Goal: Task Accomplishment & Management: Manage account settings

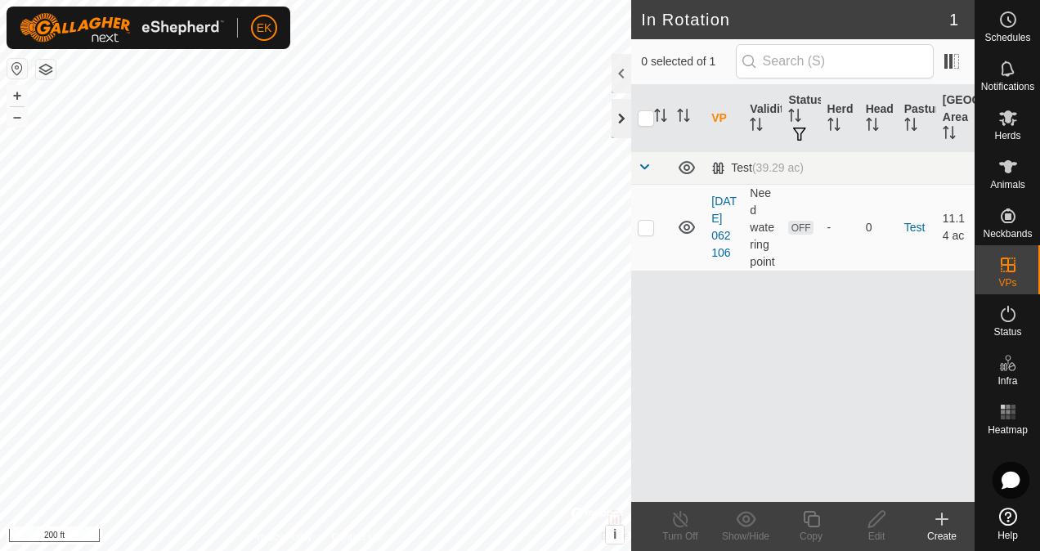
click at [620, 118] on div at bounding box center [621, 118] width 20 height 39
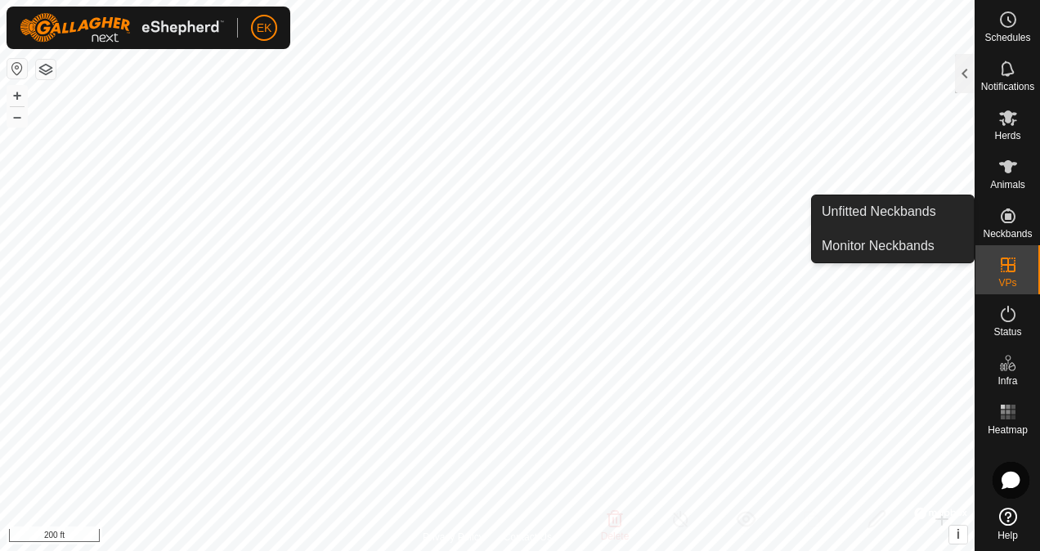
click at [1016, 231] on span "Neckbands" at bounding box center [1006, 234] width 49 height 10
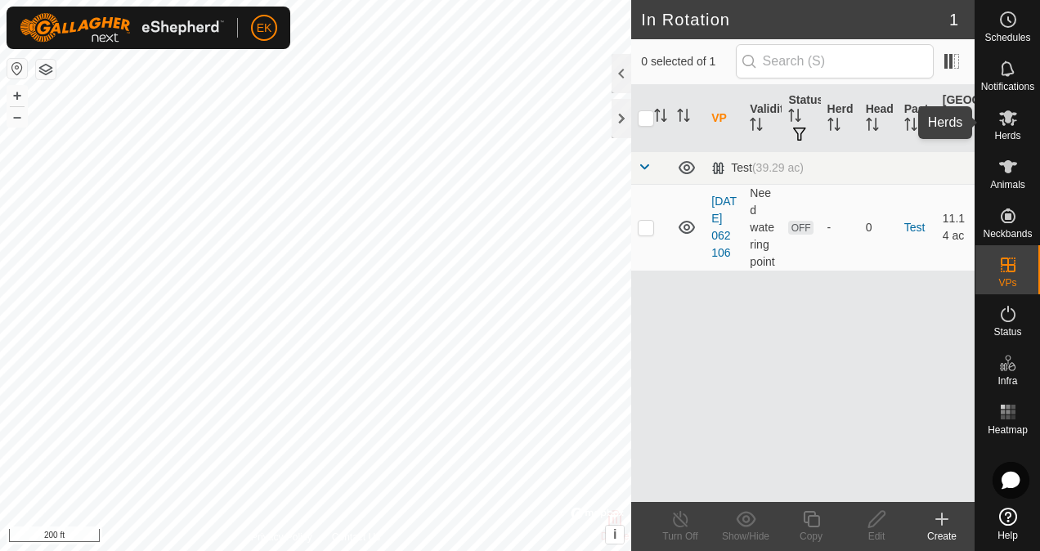
click at [1013, 118] on icon at bounding box center [1008, 118] width 20 height 20
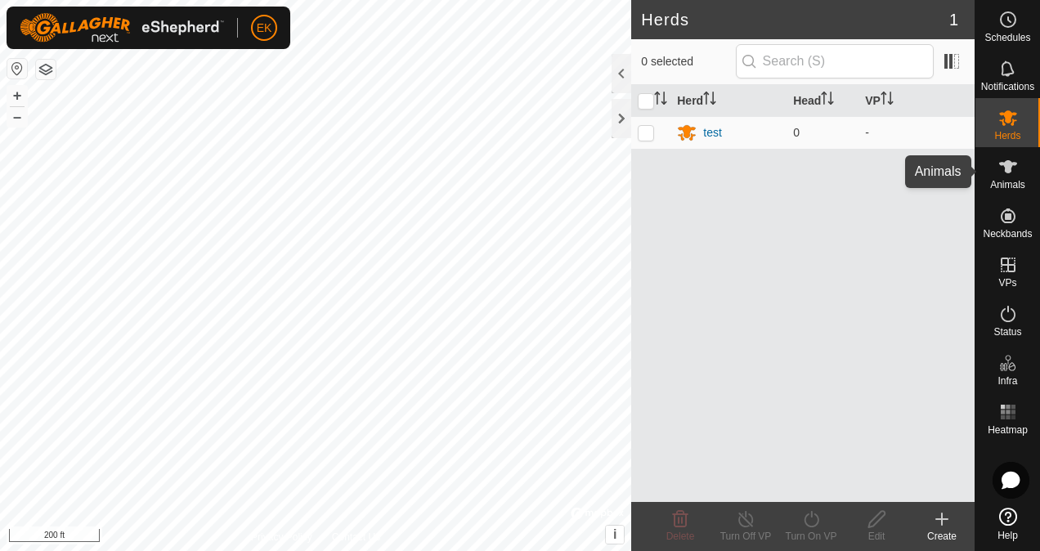
click at [1014, 177] on es-animals-svg-icon at bounding box center [1007, 167] width 29 height 26
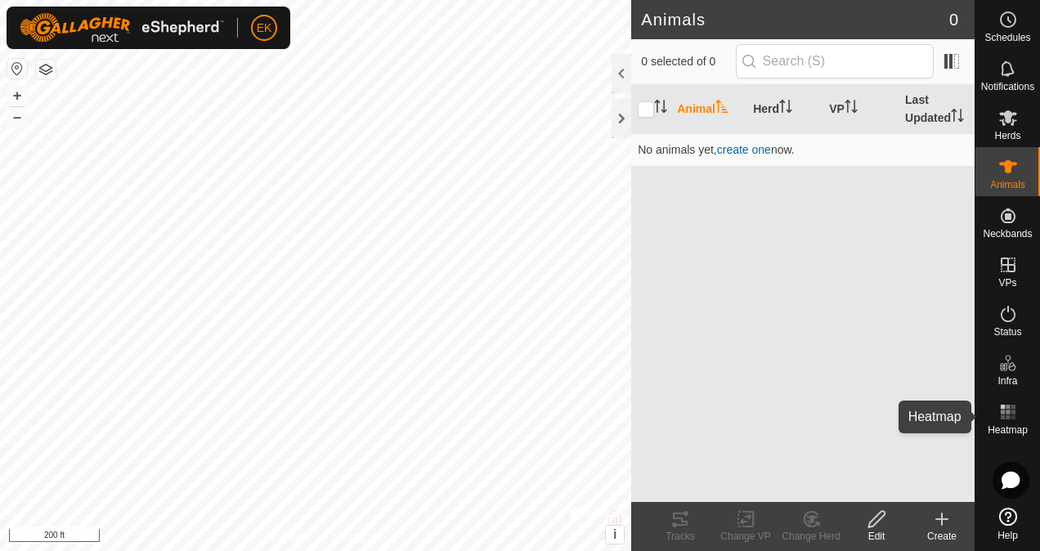
click at [1010, 407] on rect at bounding box center [1012, 407] width 4 height 4
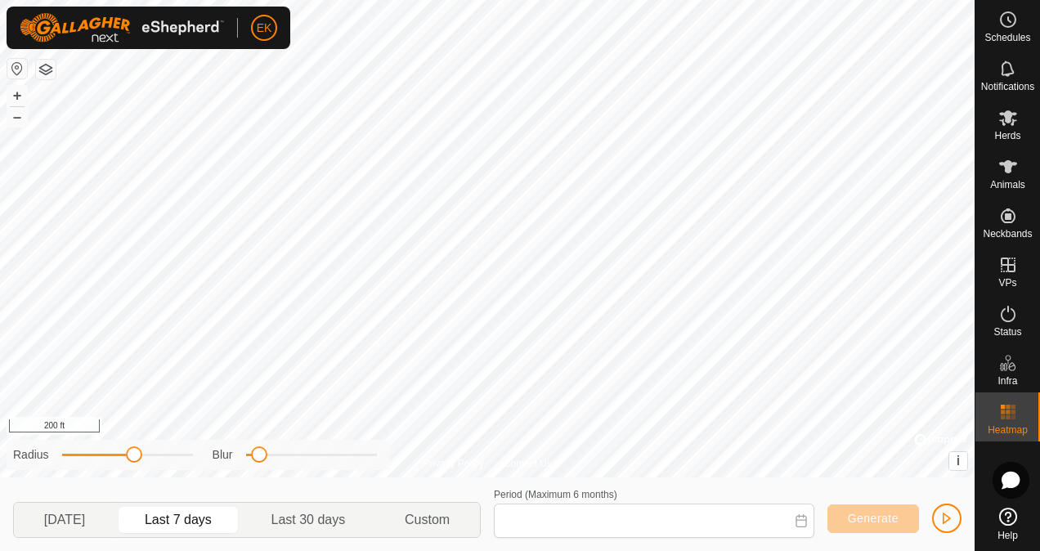
type input "[DATE] - [DATE]"
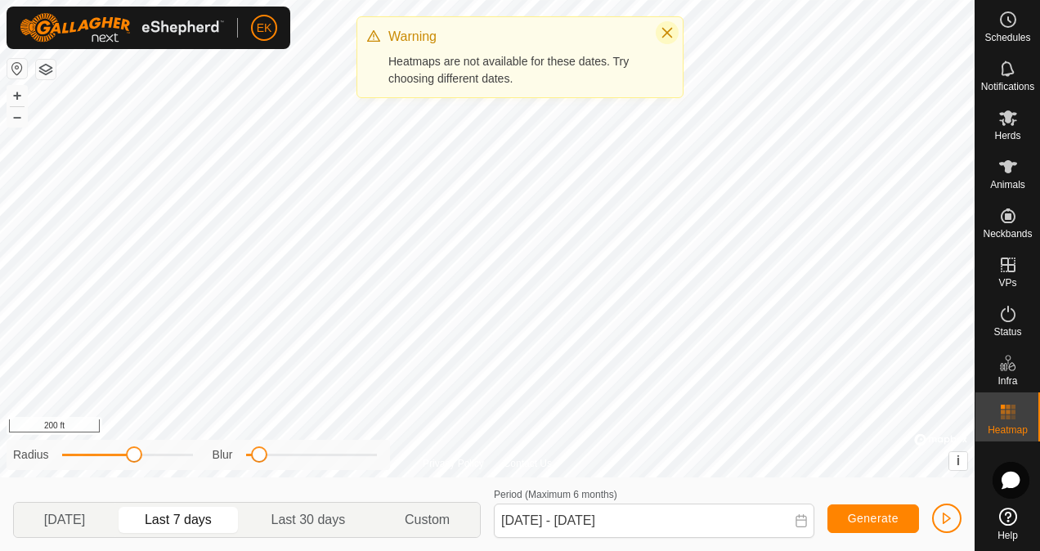
click at [669, 36] on icon "Close" at bounding box center [666, 32] width 13 height 13
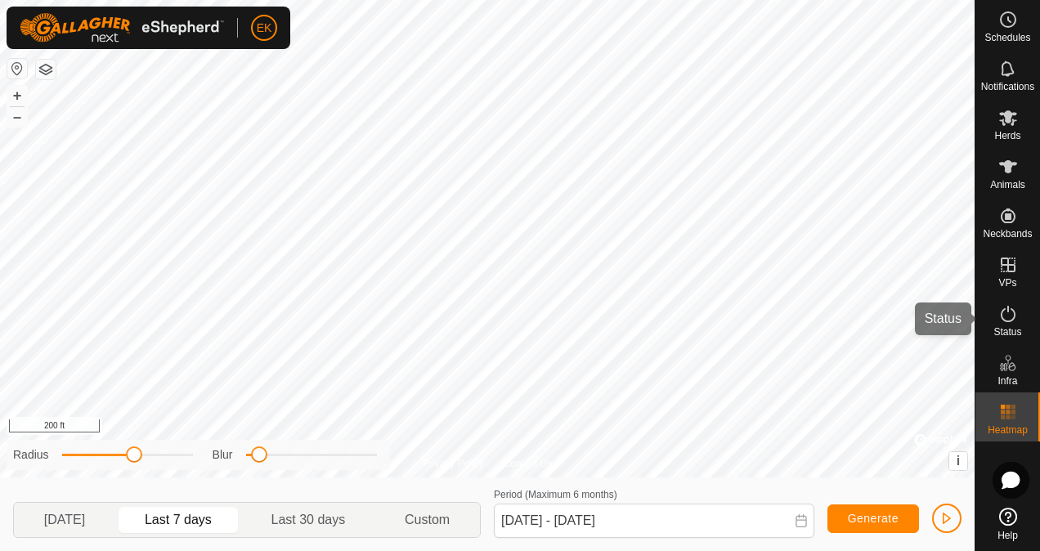
click at [1005, 327] on span "Status" at bounding box center [1007, 332] width 28 height 10
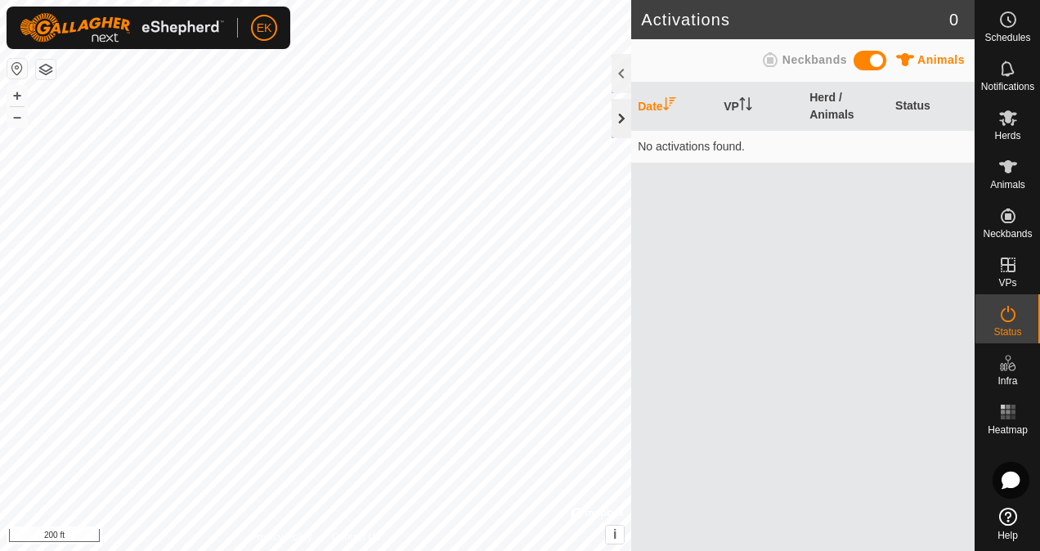
click at [622, 128] on div at bounding box center [621, 118] width 20 height 39
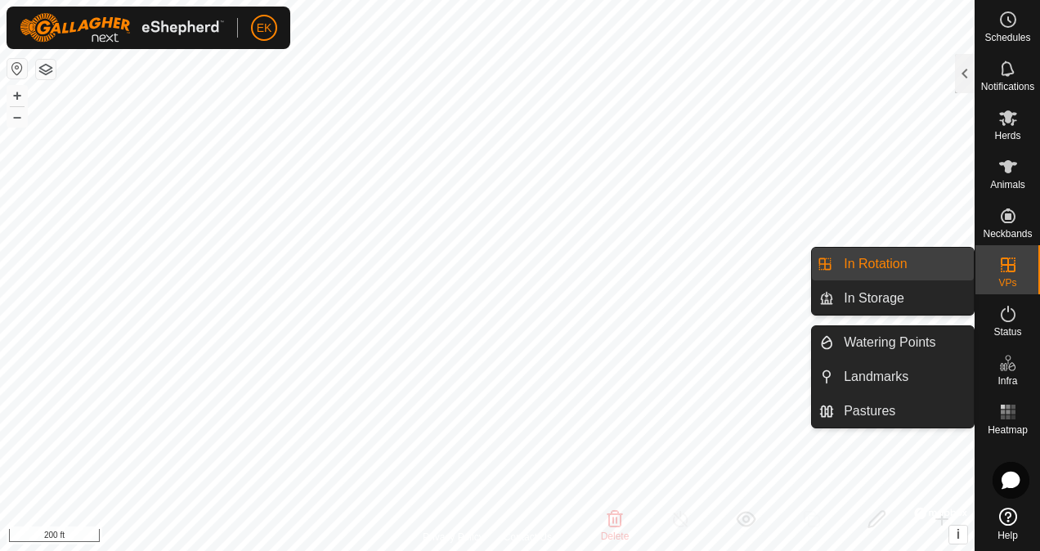
drag, startPoint x: 960, startPoint y: 271, endPoint x: 890, endPoint y: 272, distance: 69.5
click at [890, 272] on link "In Rotation" at bounding box center [904, 264] width 140 height 33
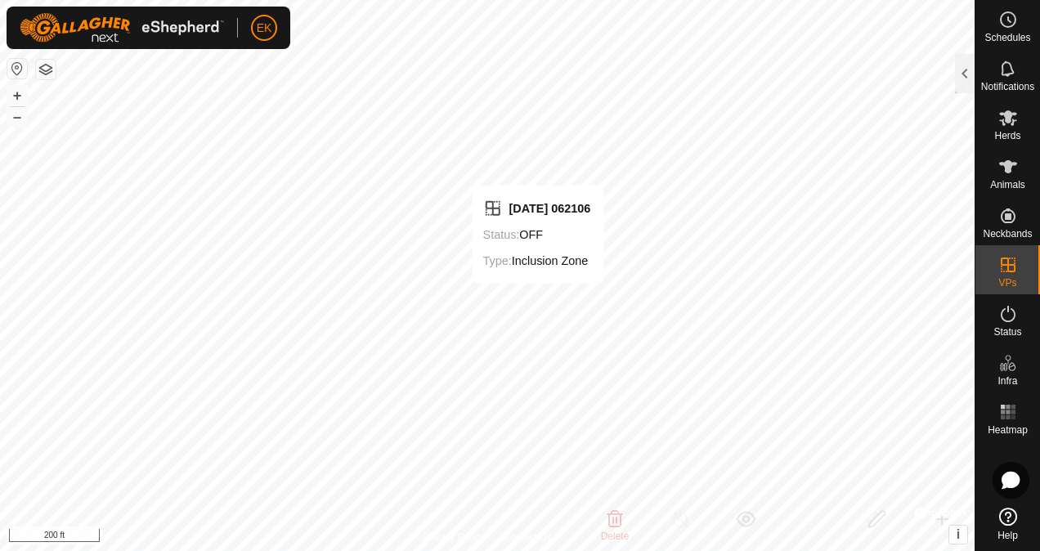
checkbox input "false"
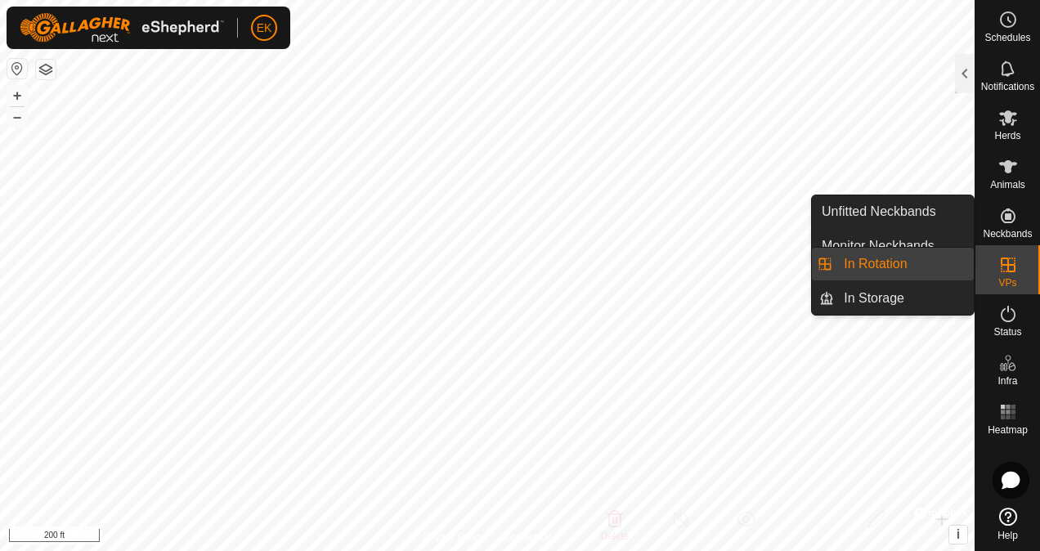
click at [889, 276] on link "In Rotation" at bounding box center [904, 264] width 140 height 33
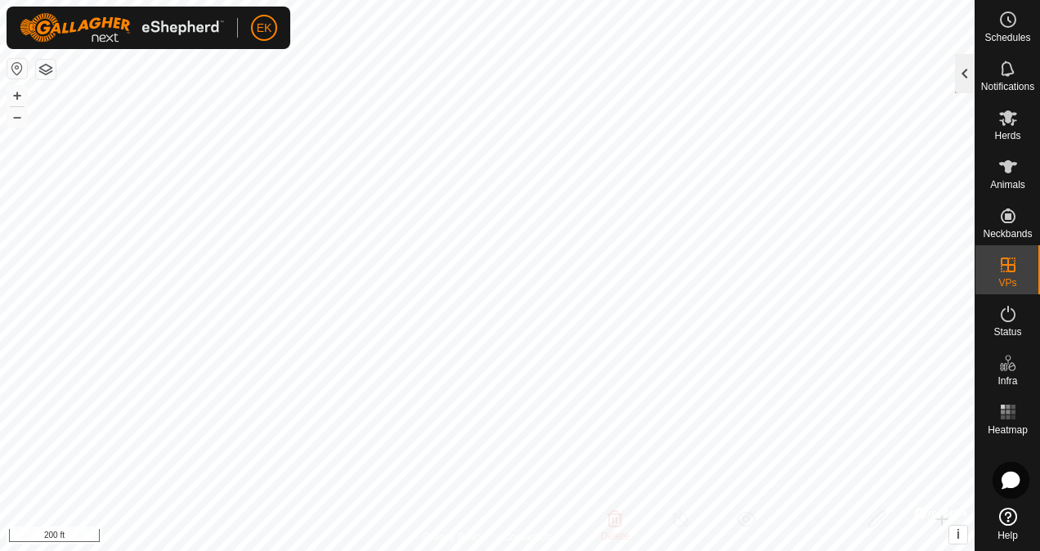
click at [962, 66] on div at bounding box center [965, 73] width 20 height 39
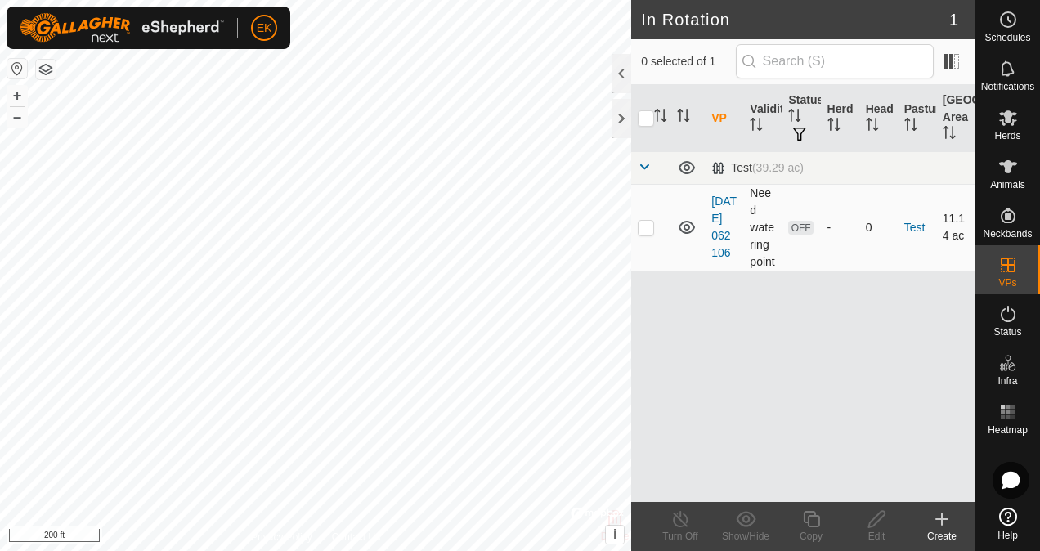
click at [651, 234] on p-checkbox at bounding box center [646, 227] width 16 height 13
checkbox input "true"
click at [883, 526] on icon at bounding box center [876, 519] width 20 height 20
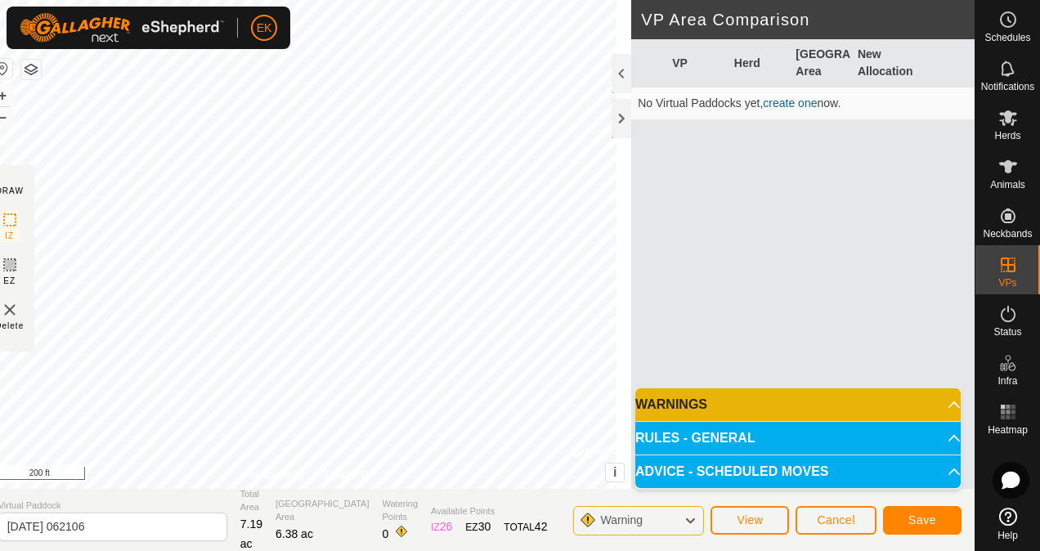
click at [213, 47] on div "EK Schedules Notifications Herds Animals Neckbands VPs Status Infra Heatmap Hel…" at bounding box center [520, 275] width 1040 height 551
click at [909, 517] on span "Save" at bounding box center [922, 519] width 28 height 13
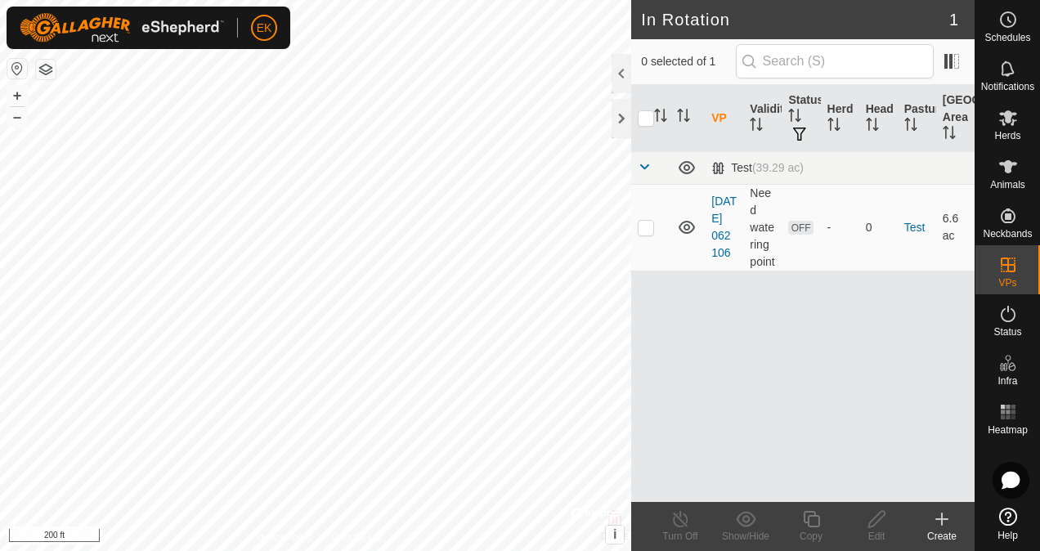
checkbox input "true"
click at [812, 521] on icon at bounding box center [811, 519] width 20 height 20
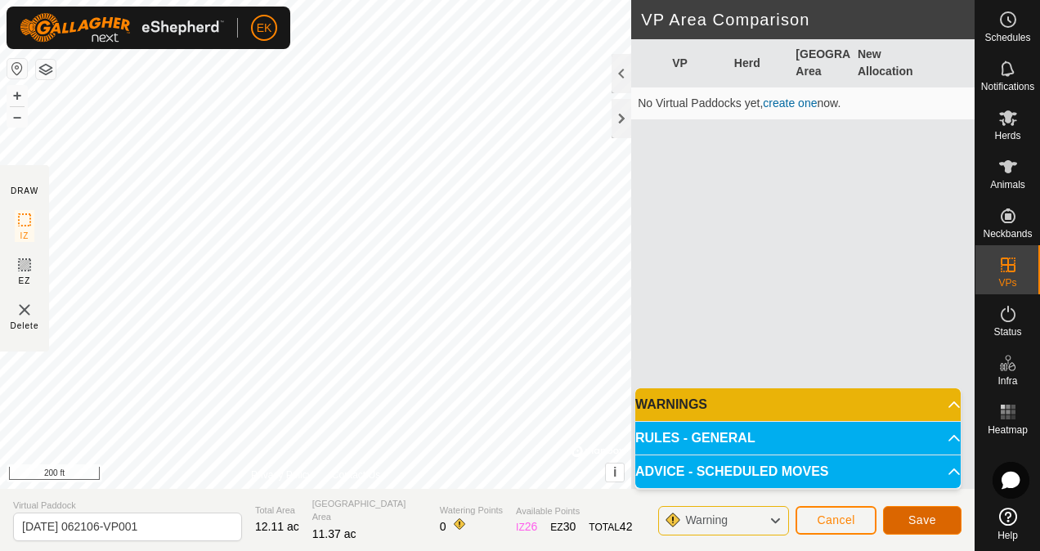
click at [933, 515] on span "Save" at bounding box center [922, 519] width 28 height 13
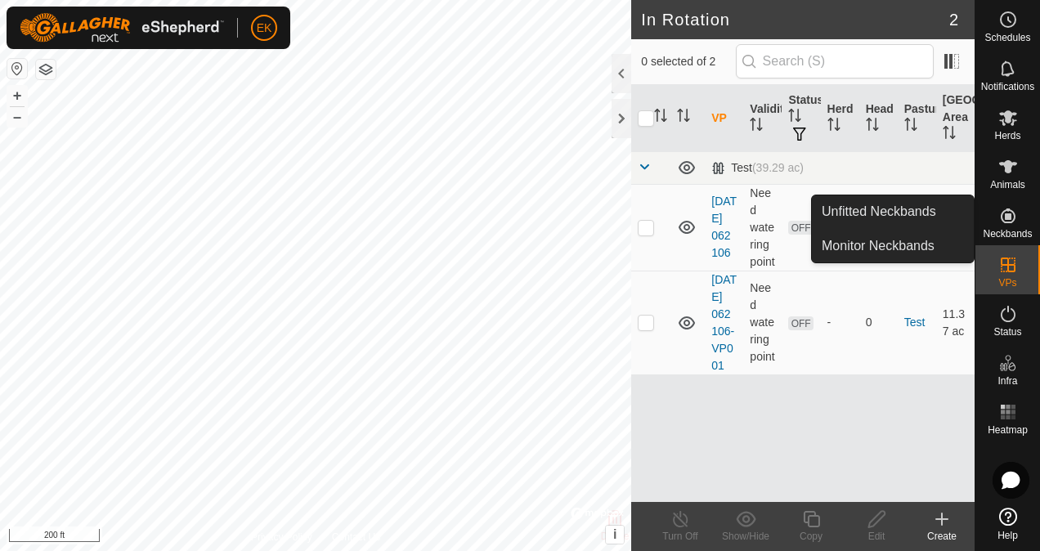
click at [1009, 229] on span "Neckbands" at bounding box center [1006, 234] width 49 height 10
click at [1001, 221] on icon at bounding box center [1008, 216] width 20 height 20
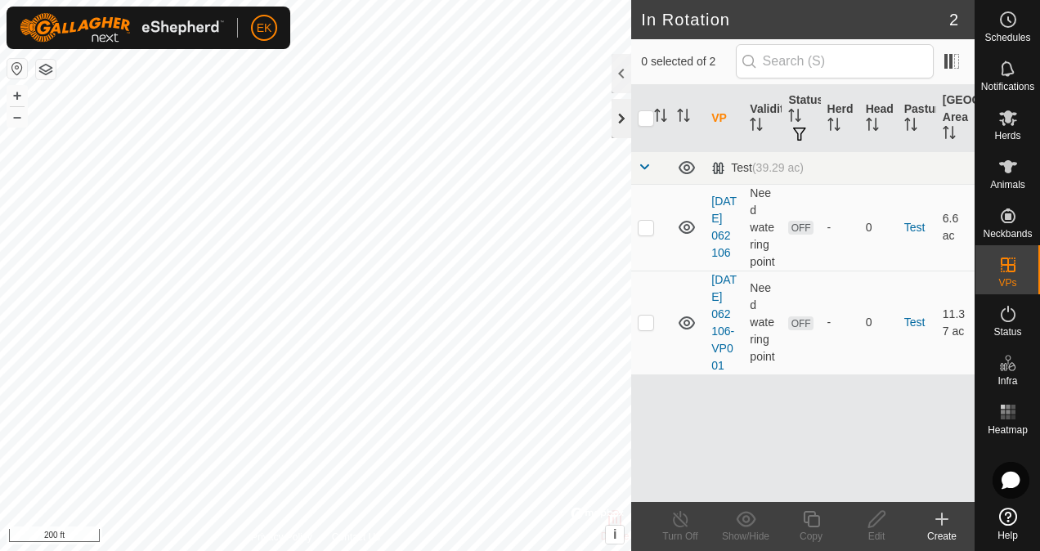
click at [611, 119] on div at bounding box center [621, 118] width 20 height 39
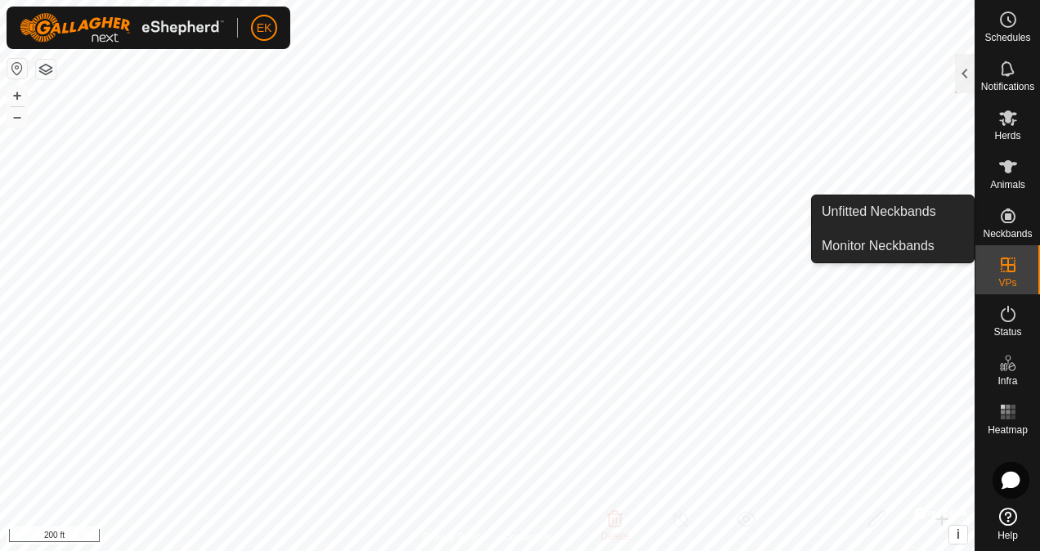
click at [1008, 219] on icon at bounding box center [1007, 215] width 15 height 15
click at [847, 203] on link "Unfitted Neckbands" at bounding box center [893, 211] width 162 height 33
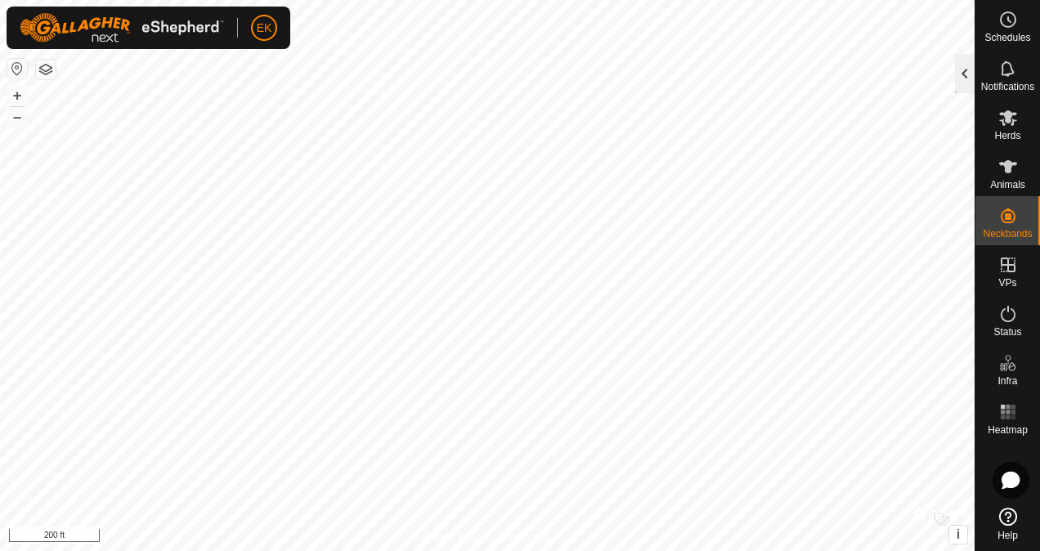
click at [960, 66] on div at bounding box center [965, 73] width 20 height 39
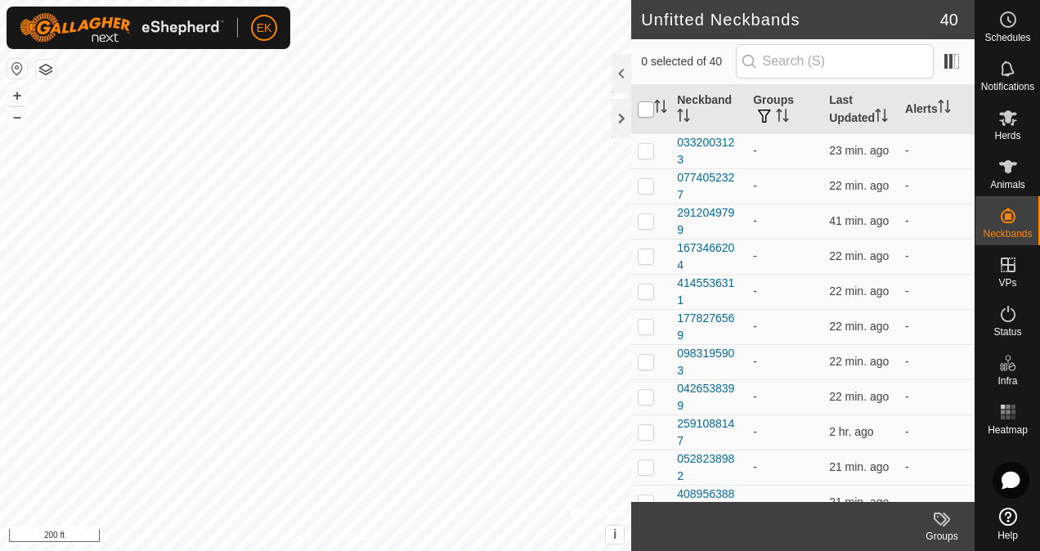
click at [649, 108] on input "checkbox" at bounding box center [646, 109] width 16 height 16
checkbox input "true"
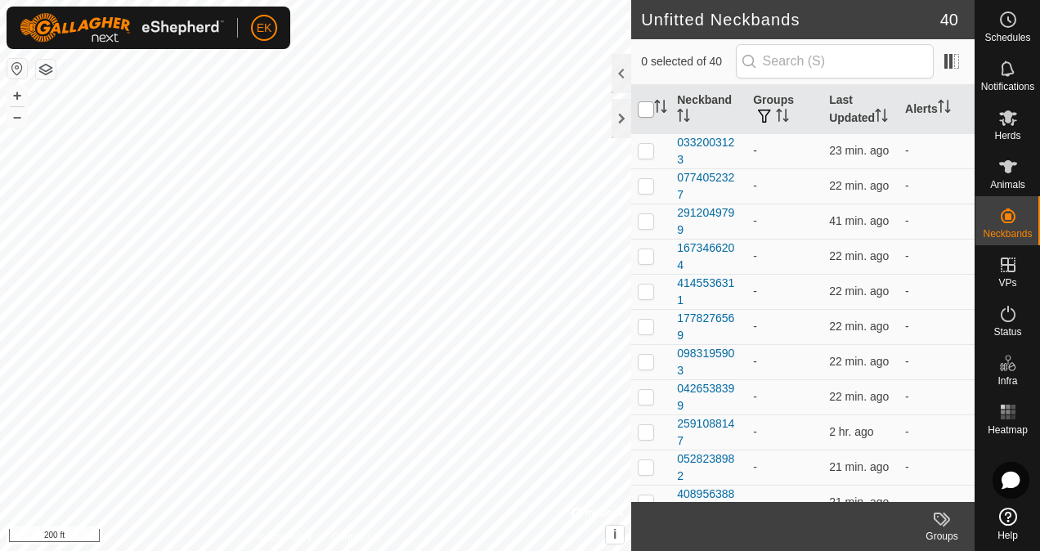
checkbox input "true"
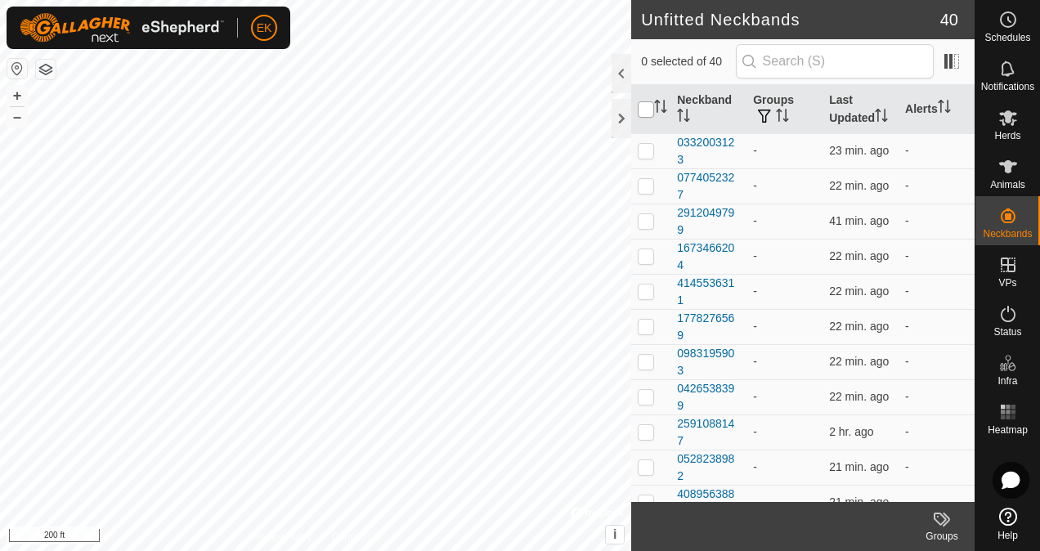
checkbox input "true"
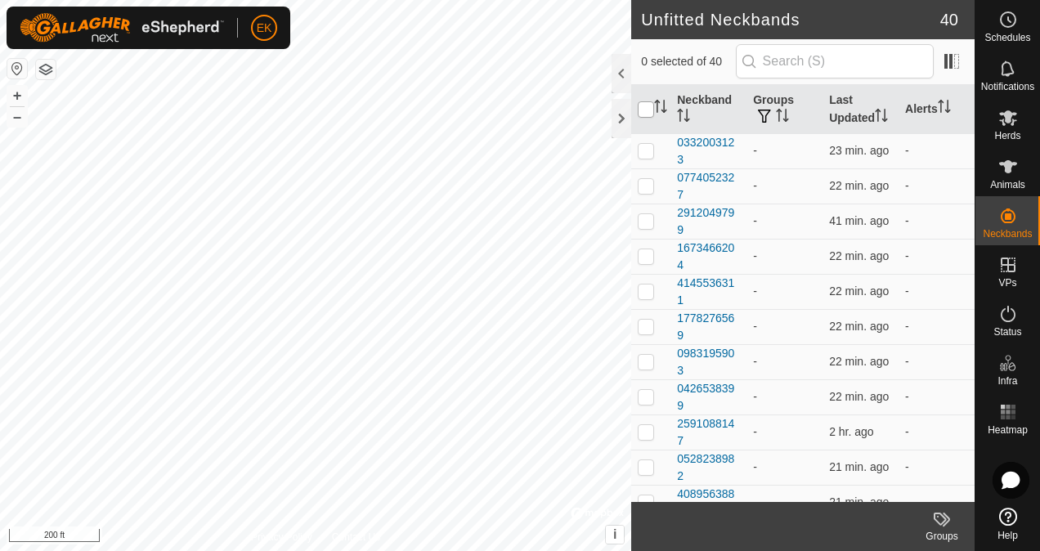
checkbox input "true"
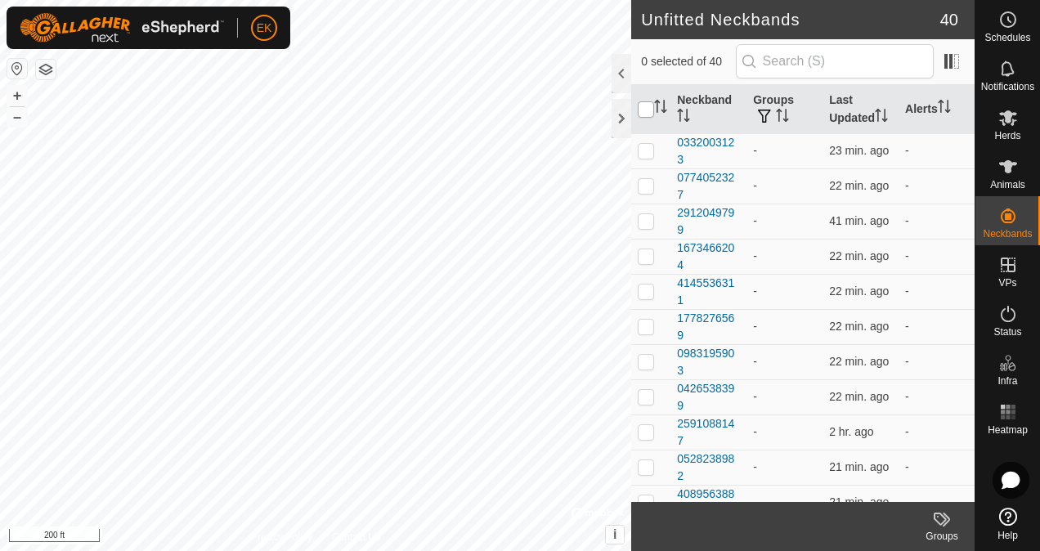
checkbox input "true"
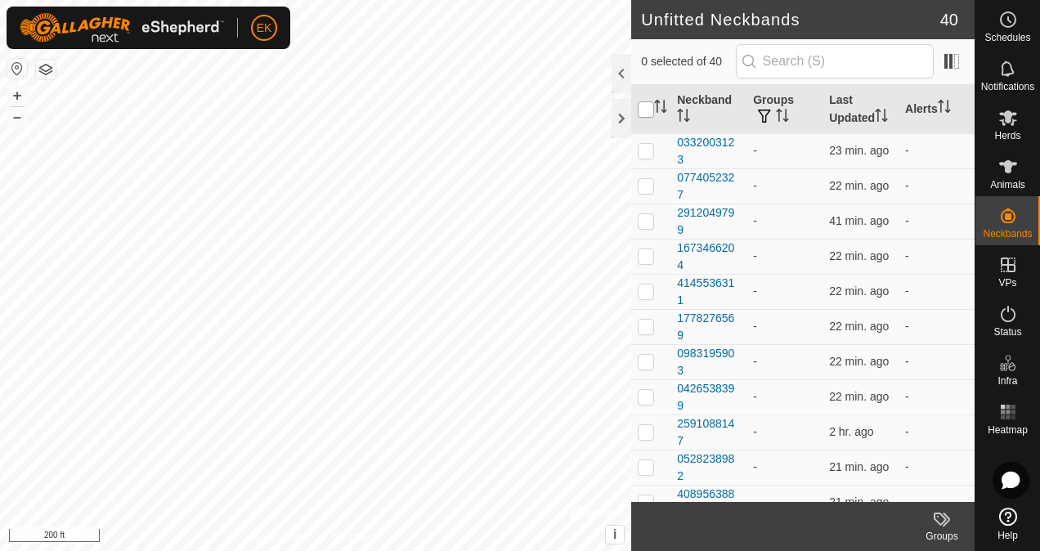
checkbox input "true"
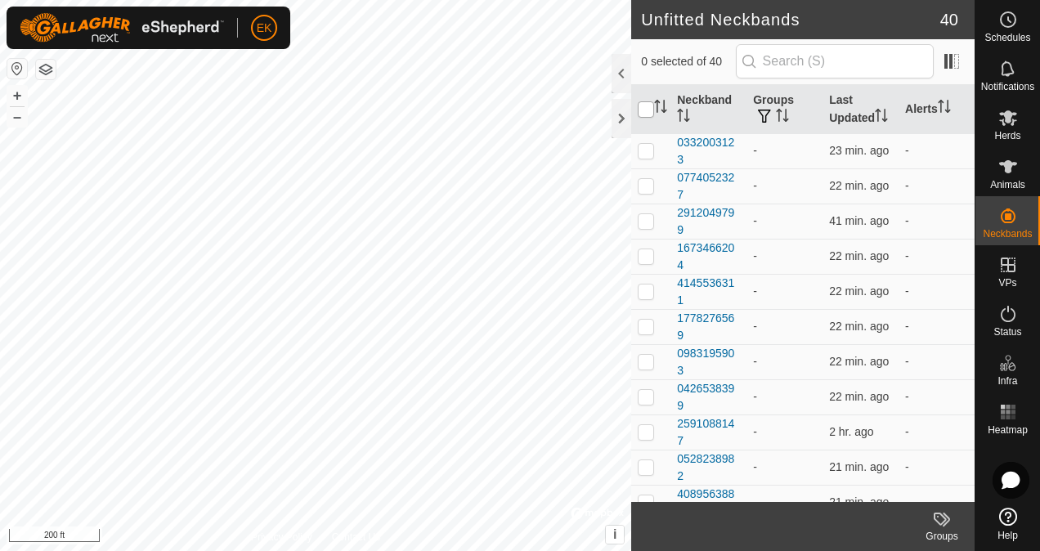
checkbox input "true"
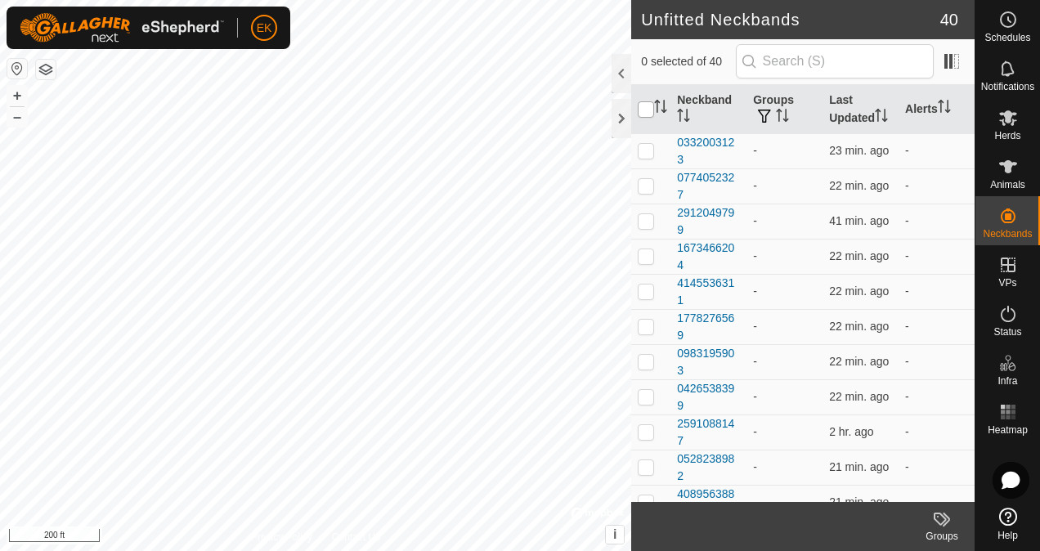
checkbox input "true"
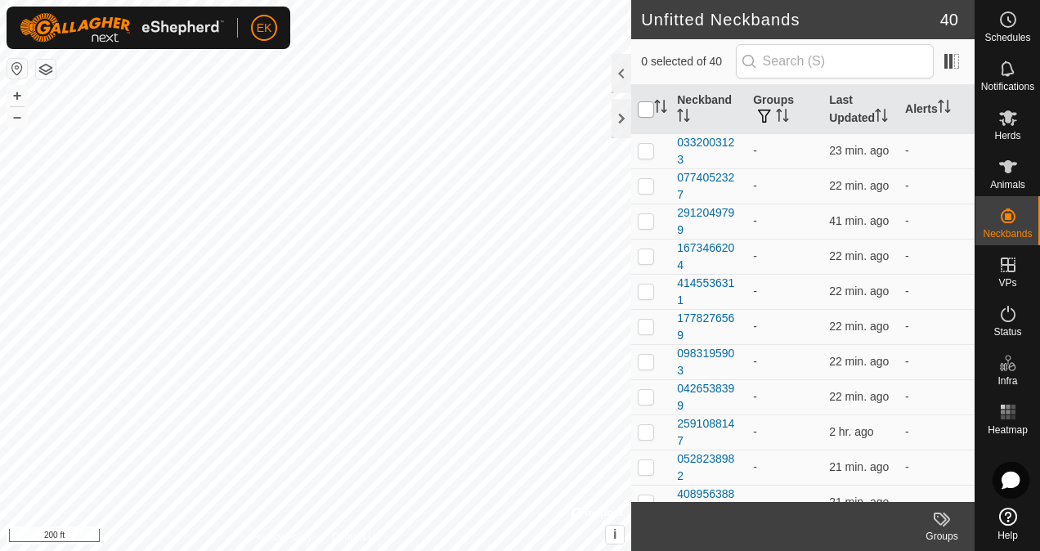
checkbox input "true"
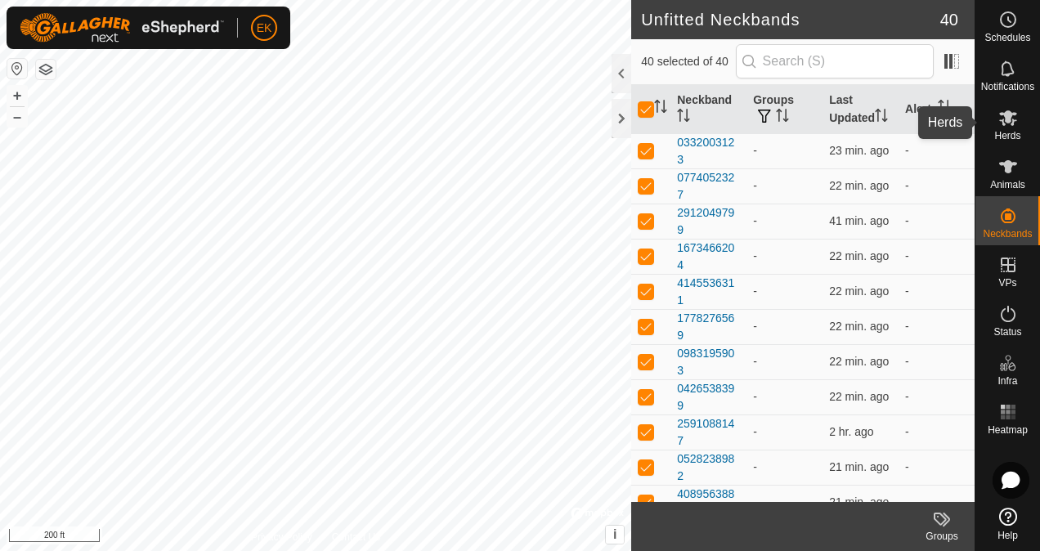
click at [1012, 131] on span "Herds" at bounding box center [1007, 136] width 26 height 10
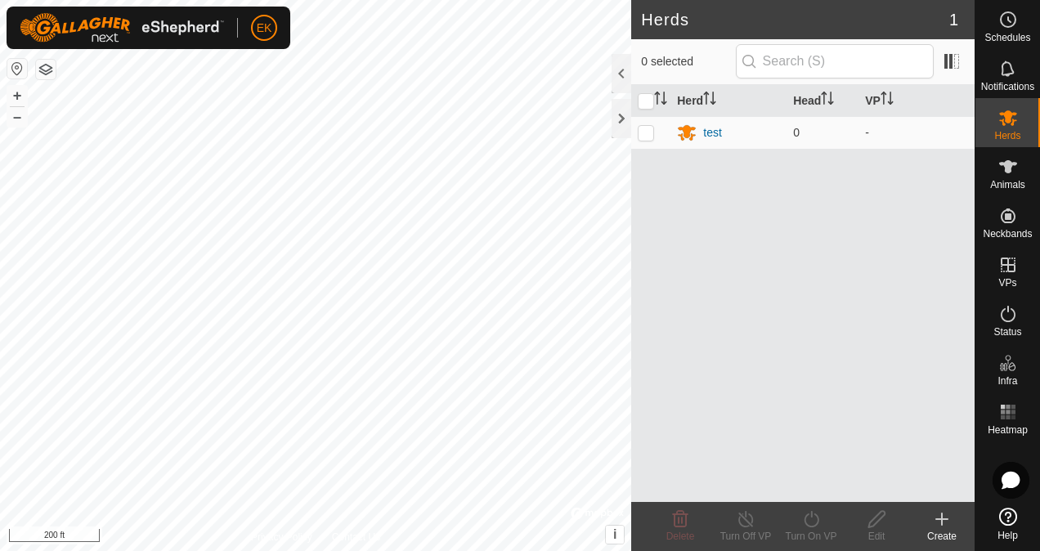
click at [938, 539] on div "Create" at bounding box center [941, 536] width 65 height 15
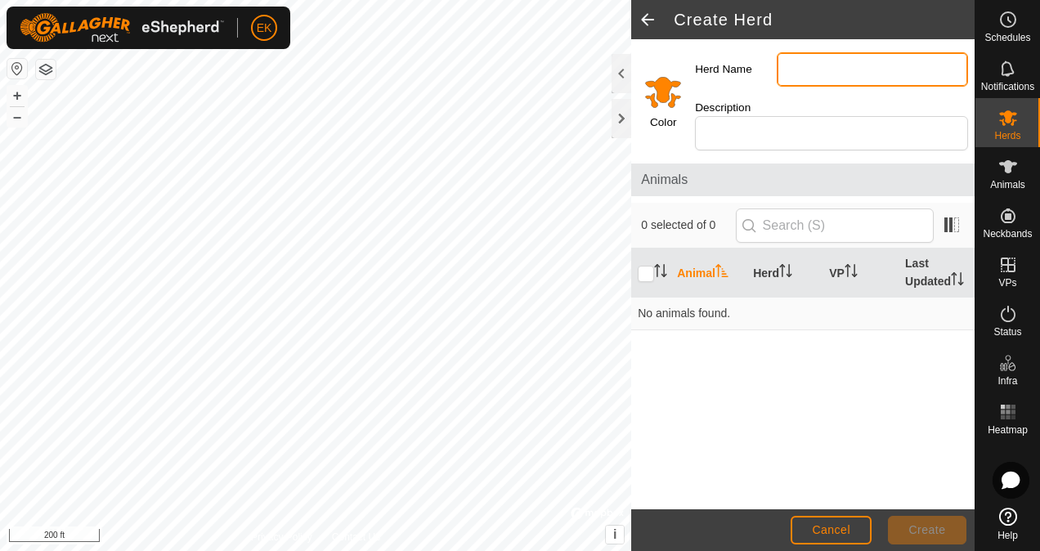
click at [808, 77] on input "Herd Name" at bounding box center [871, 69] width 191 height 34
type input "Cows"
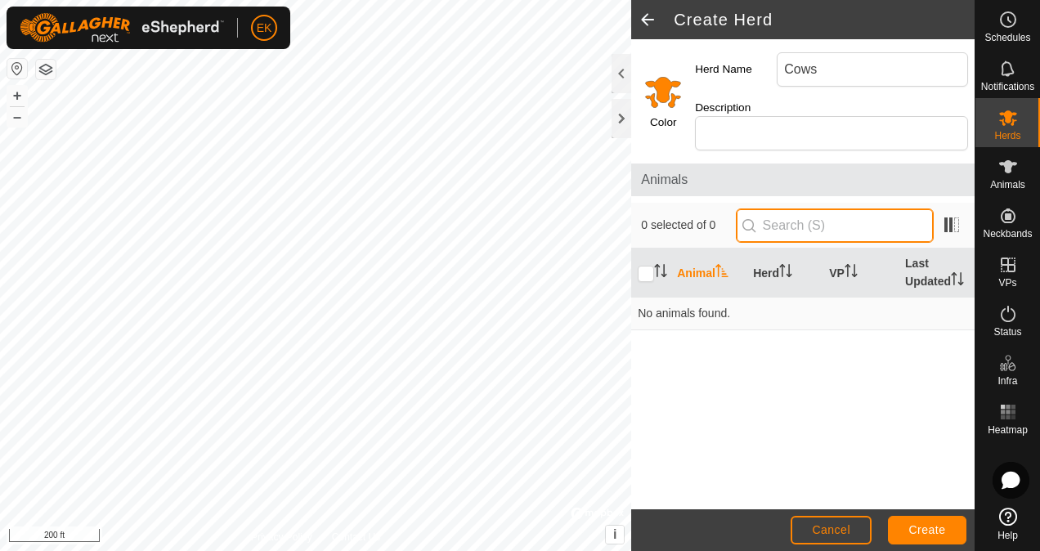
click at [788, 224] on input "text" at bounding box center [835, 225] width 198 height 34
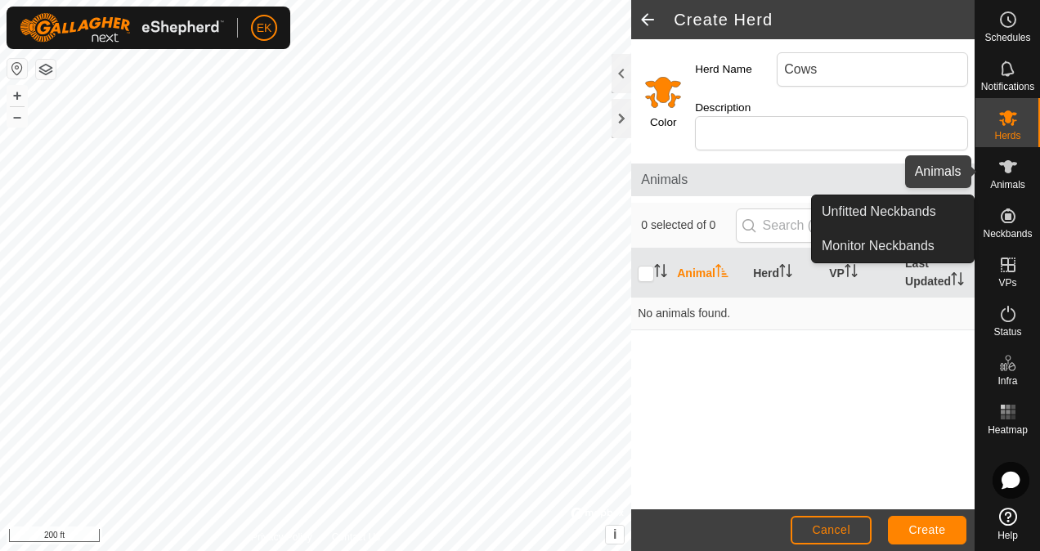
click at [1000, 175] on icon at bounding box center [1008, 167] width 20 height 20
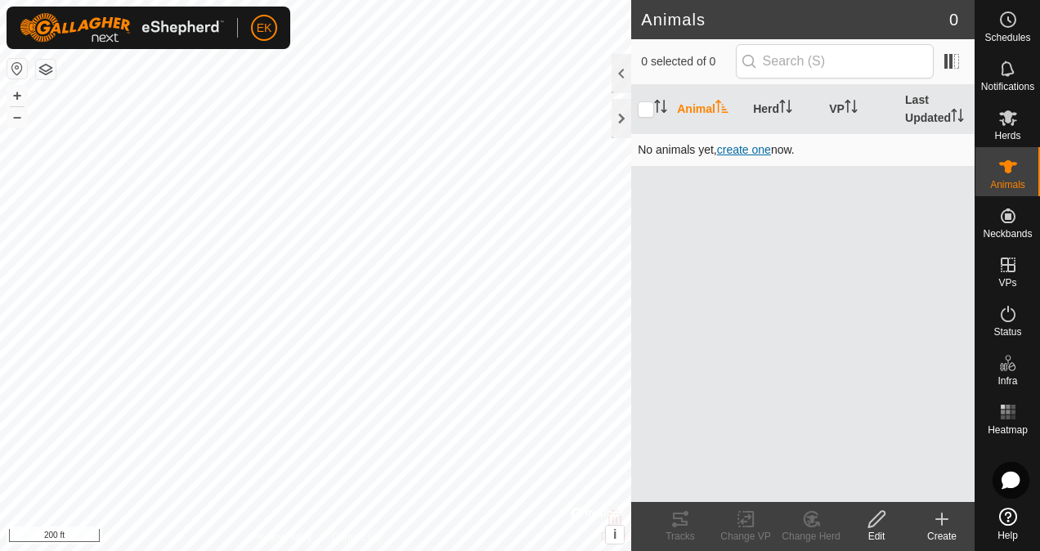
click at [758, 153] on span "create one" at bounding box center [744, 149] width 54 height 13
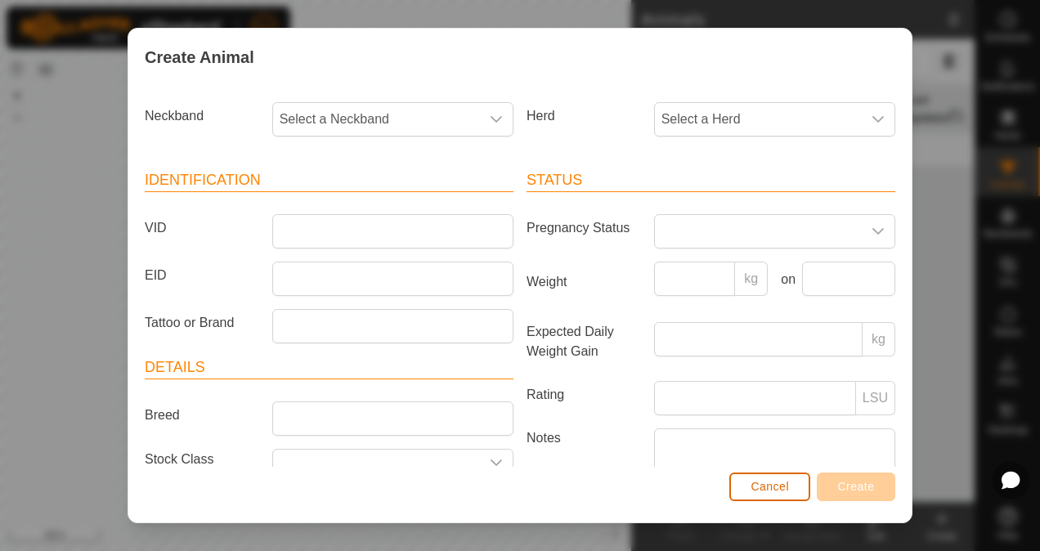
click at [763, 491] on span "Cancel" at bounding box center [769, 486] width 38 height 13
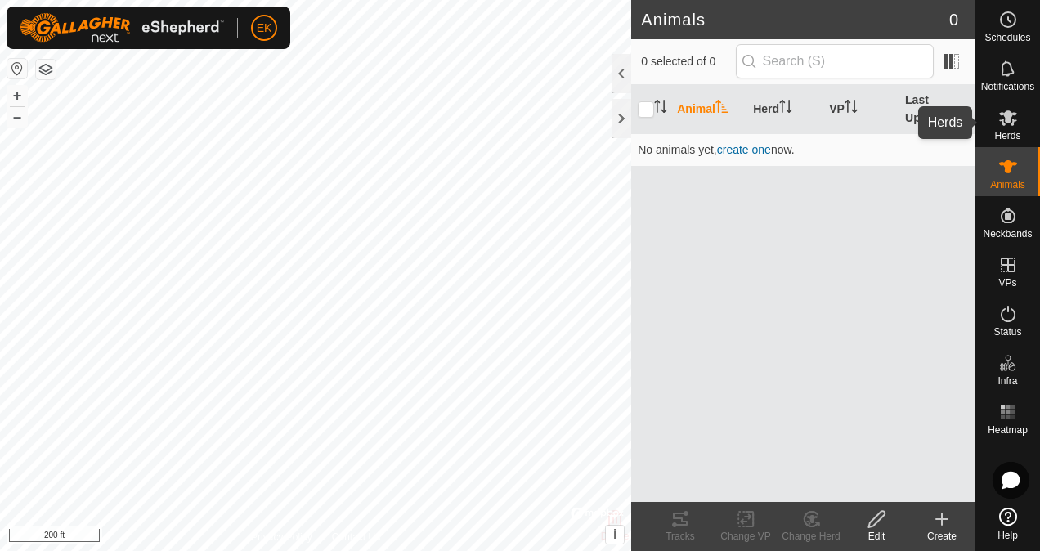
click at [1010, 131] on span "Herds" at bounding box center [1007, 136] width 26 height 10
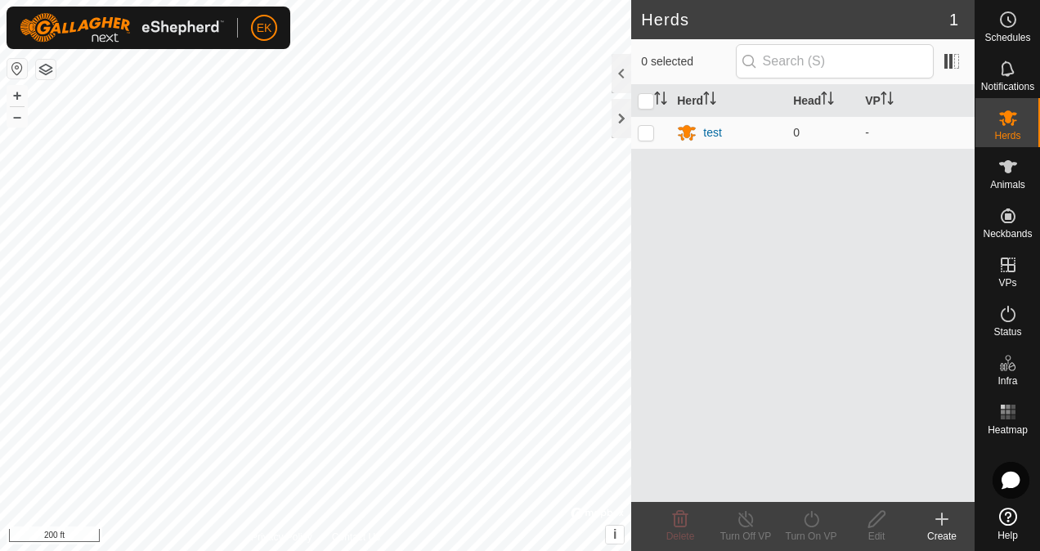
click at [943, 529] on div "Create" at bounding box center [941, 536] width 65 height 15
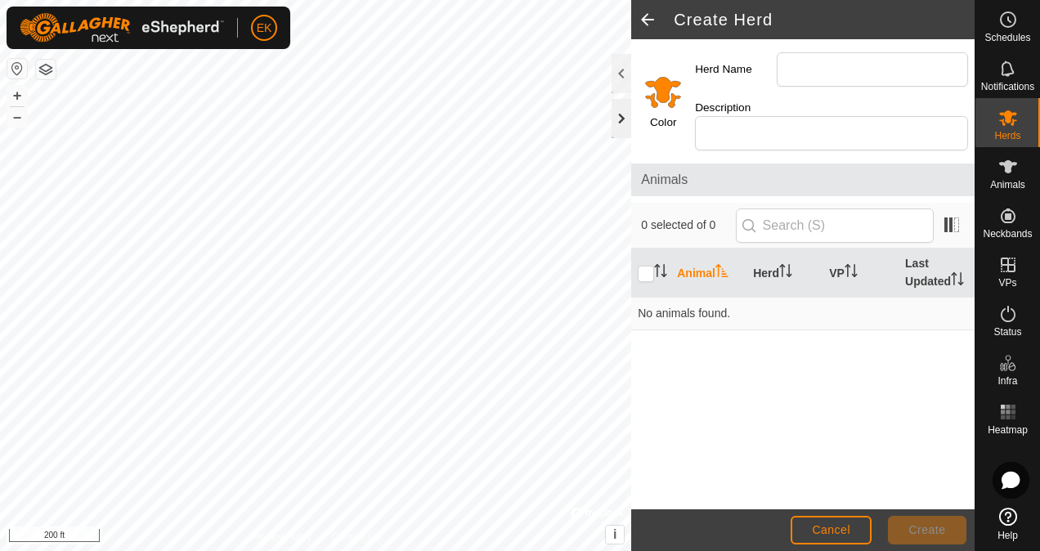
click at [616, 128] on div at bounding box center [621, 118] width 20 height 39
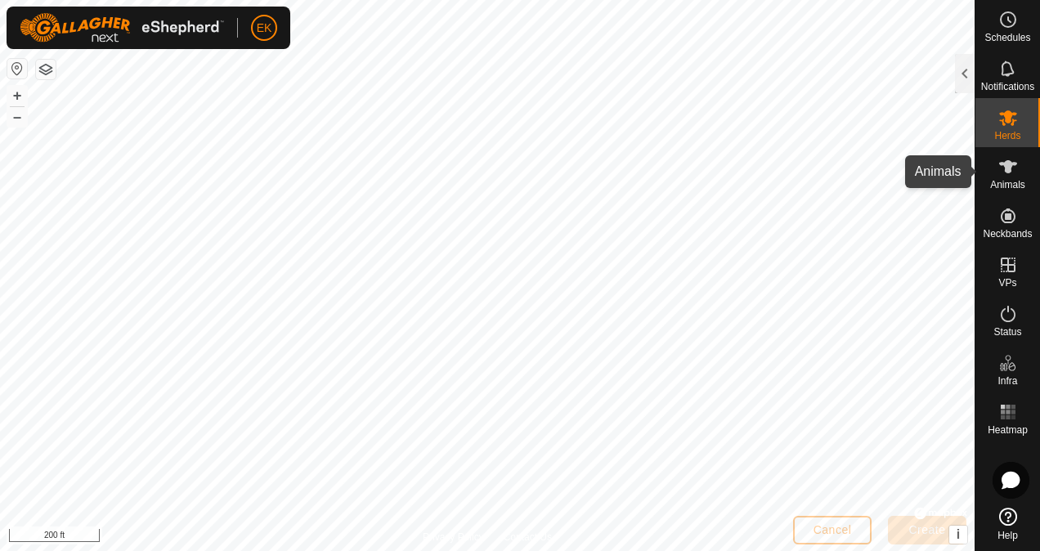
click at [1010, 173] on icon at bounding box center [1008, 167] width 20 height 20
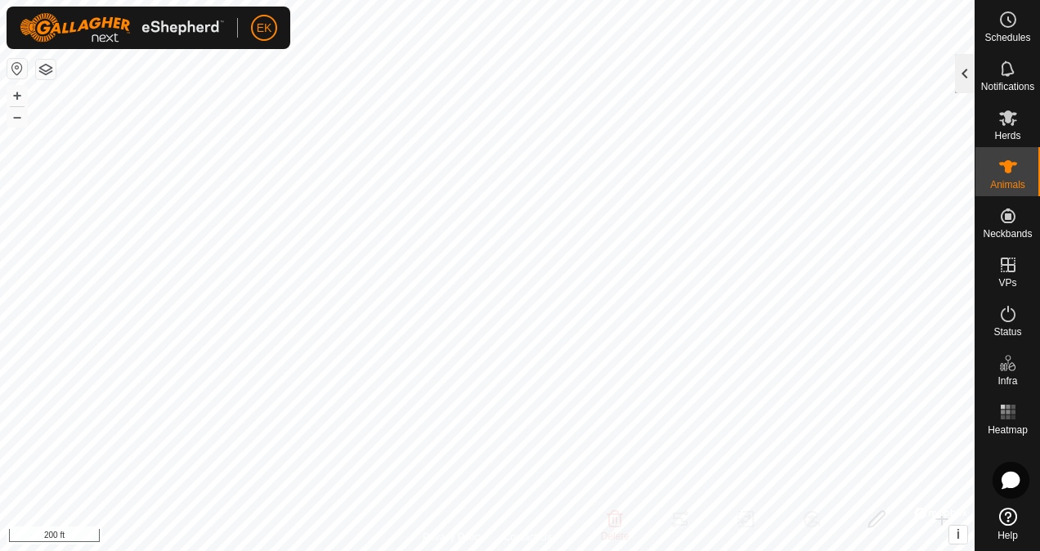
click at [960, 82] on div at bounding box center [965, 73] width 20 height 39
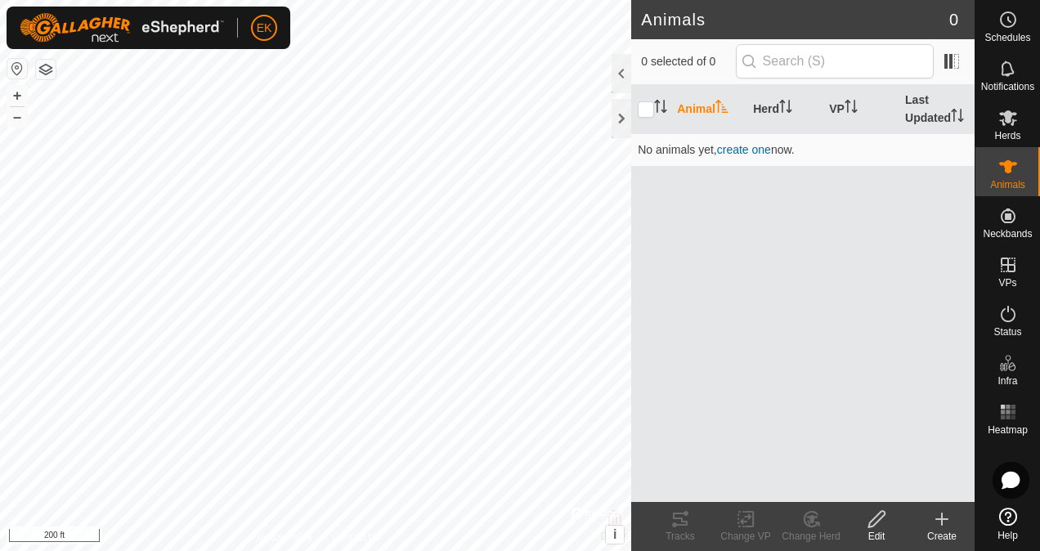
click at [881, 526] on icon at bounding box center [876, 519] width 20 height 20
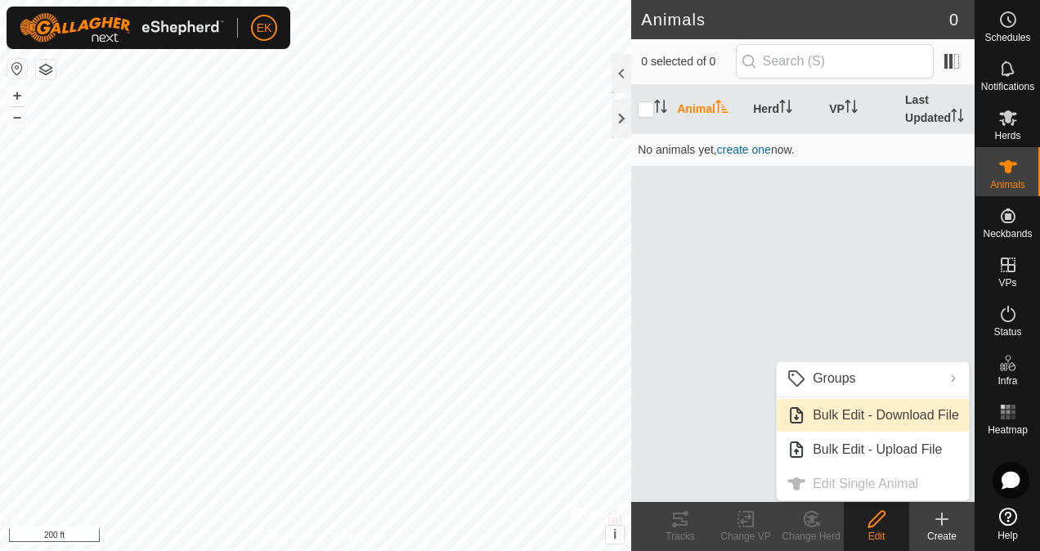
click at [847, 414] on link "Bulk Edit - Download File" at bounding box center [872, 415] width 192 height 33
